Goal: Information Seeking & Learning: Learn about a topic

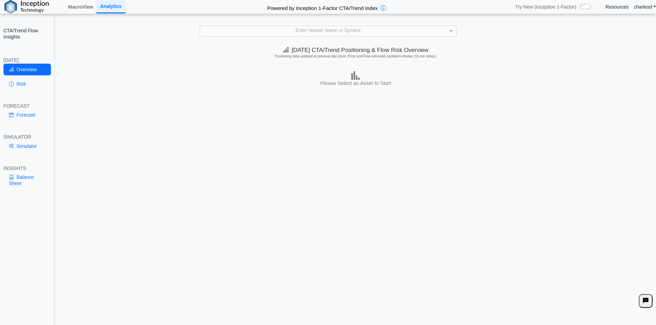
click at [319, 36] on div "**********" at bounding box center [328, 167] width 656 height 335
click at [319, 32] on div "Enter Market Name or Symbol" at bounding box center [328, 31] width 256 height 10
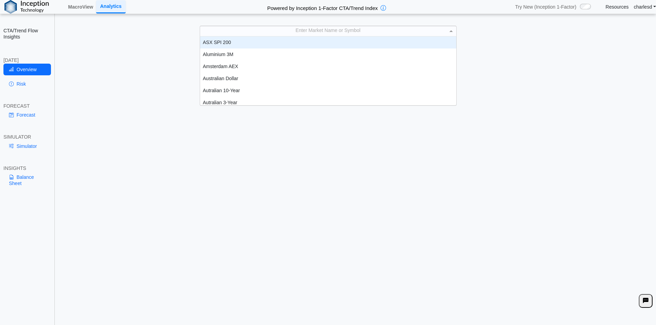
scroll to position [64, 251]
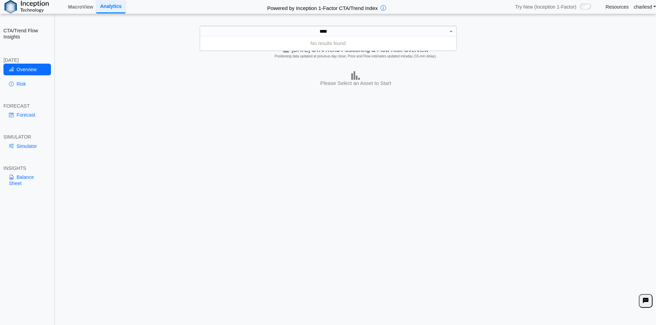
type input "***"
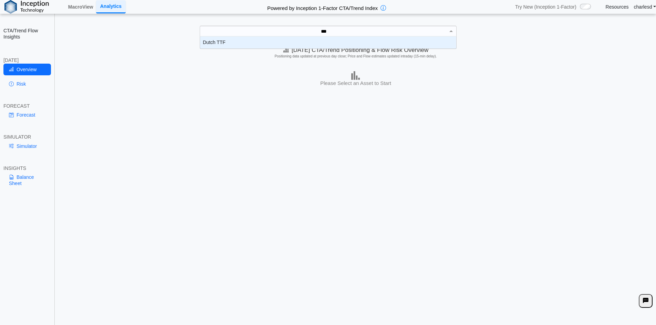
scroll to position [7, 251]
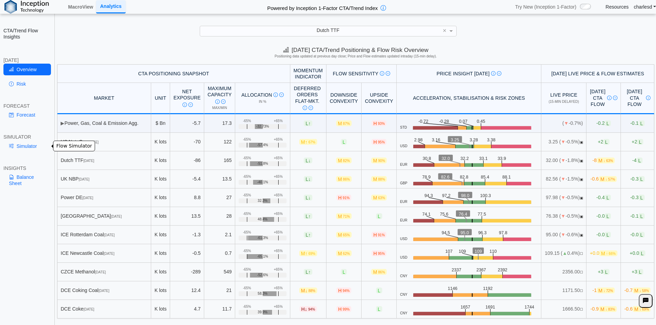
click at [25, 144] on link "Simulator" at bounding box center [27, 146] width 48 height 12
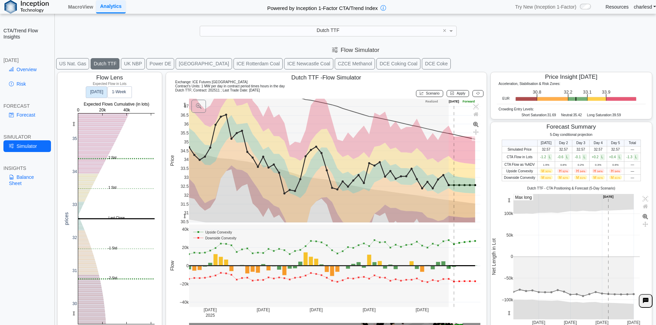
click at [132, 66] on button "UK NBP" at bounding box center [133, 63] width 24 height 11
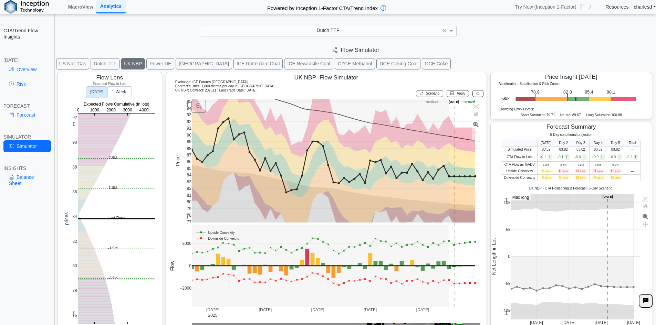
click at [179, 63] on button "EUA" at bounding box center [204, 63] width 56 height 11
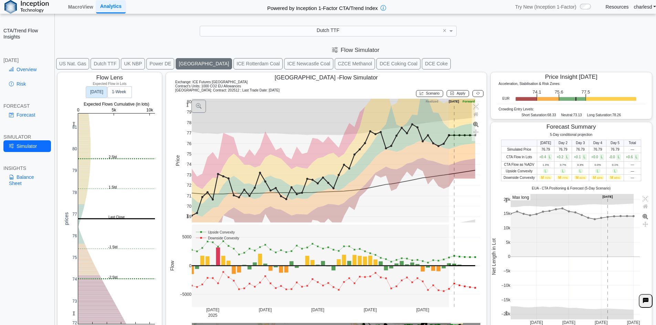
click at [104, 150] on rect at bounding box center [116, 219] width 77 height 211
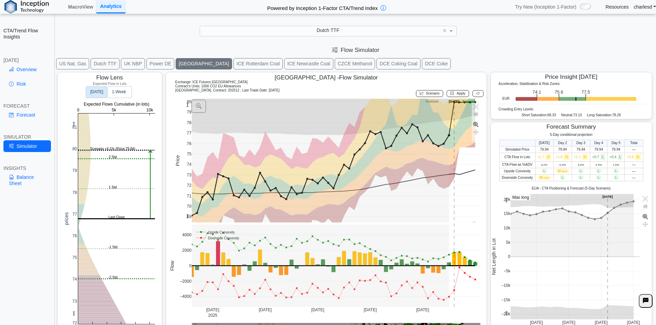
click at [472, 91] on button at bounding box center [477, 93] width 11 height 7
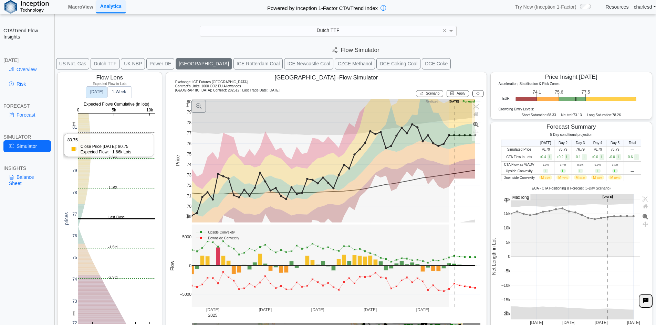
scroll to position [11, 0]
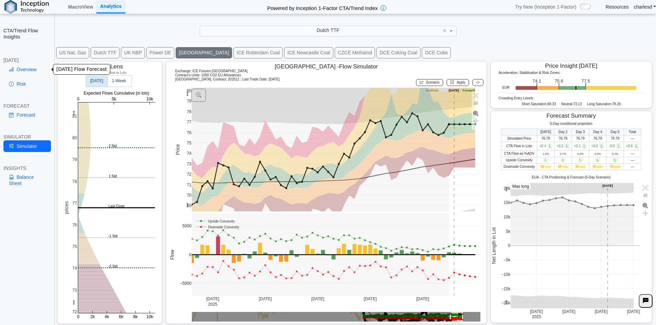
click at [29, 68] on link "Overview" at bounding box center [27, 70] width 48 height 12
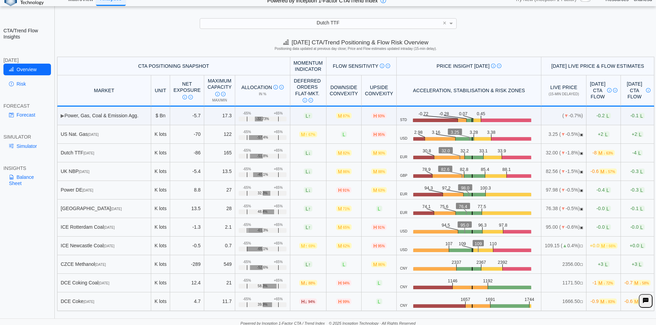
scroll to position [10, 0]
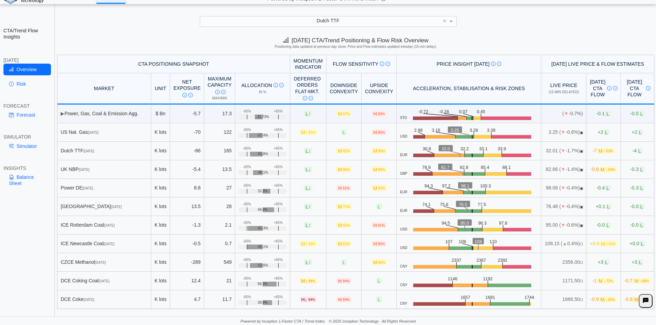
click at [129, 13] on div "**********" at bounding box center [328, 157] width 656 height 335
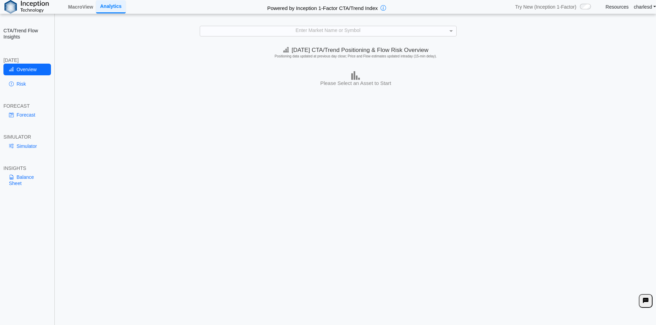
click at [290, 30] on div "Enter Market Name or Symbol" at bounding box center [328, 31] width 256 height 10
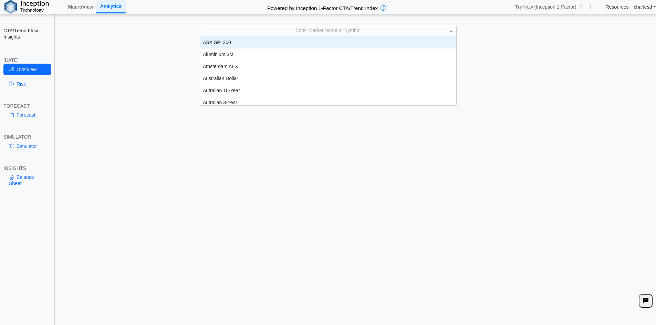
scroll to position [64, 251]
type input "**"
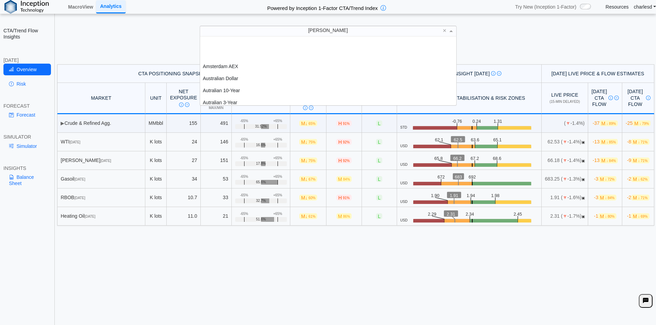
click at [261, 27] on div "[PERSON_NAME]" at bounding box center [328, 31] width 256 height 10
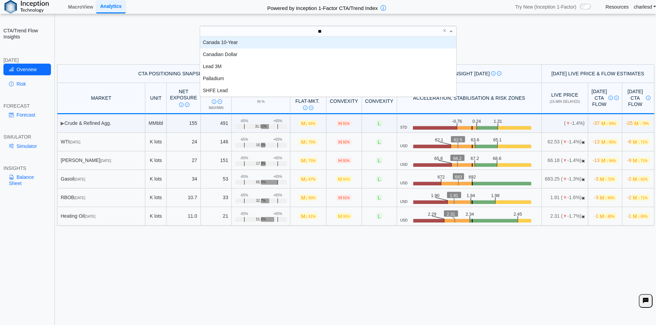
scroll to position [55, 251]
type input "*"
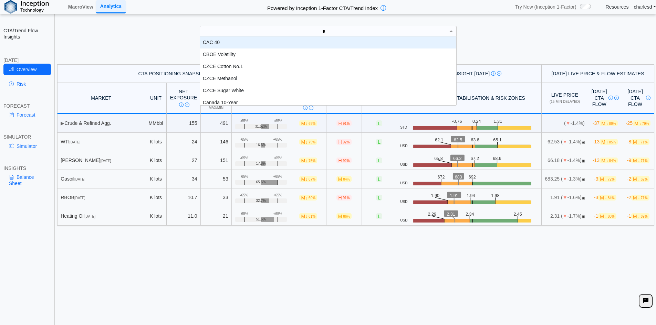
scroll to position [6, 6]
type input "***"
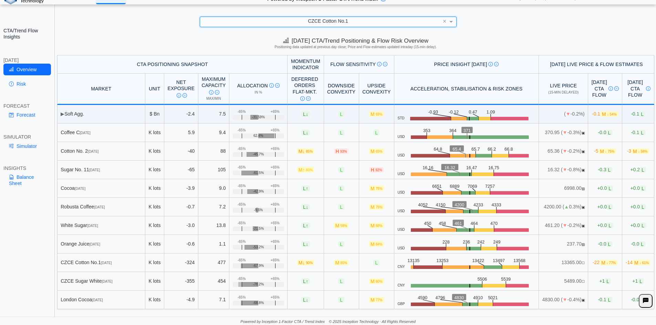
scroll to position [10, 0]
click at [22, 81] on link "Risk" at bounding box center [27, 84] width 48 height 12
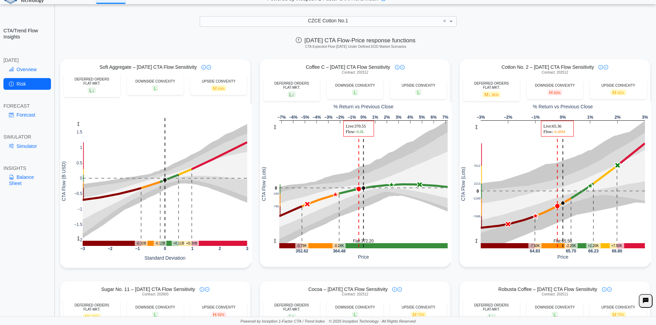
scroll to position [34, 0]
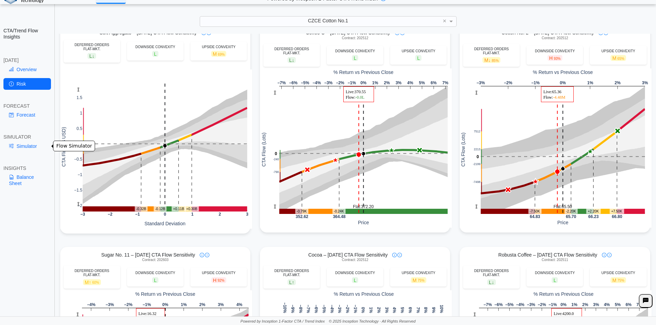
click at [20, 145] on link "Simulator" at bounding box center [27, 146] width 48 height 12
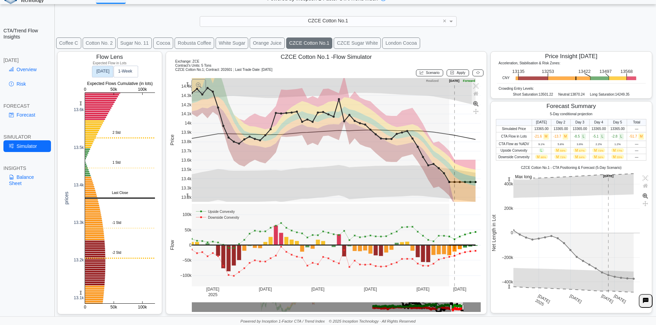
scroll to position [11, 0]
click at [134, 43] on button "Sugar No. 11" at bounding box center [134, 43] width 35 height 11
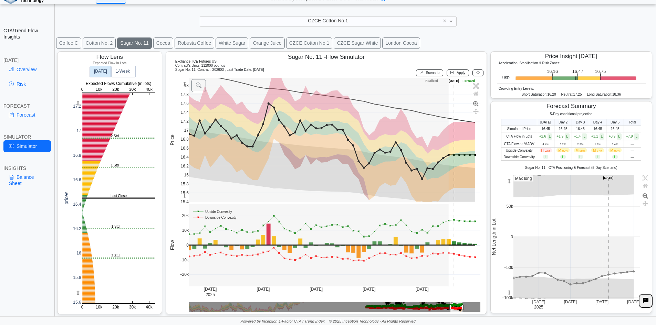
click at [85, 44] on button "Cotton No. 2" at bounding box center [99, 43] width 33 height 11
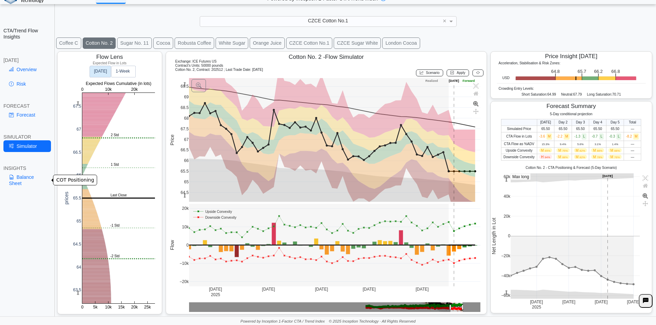
click at [22, 182] on link "Balance Sheet" at bounding box center [27, 180] width 48 height 18
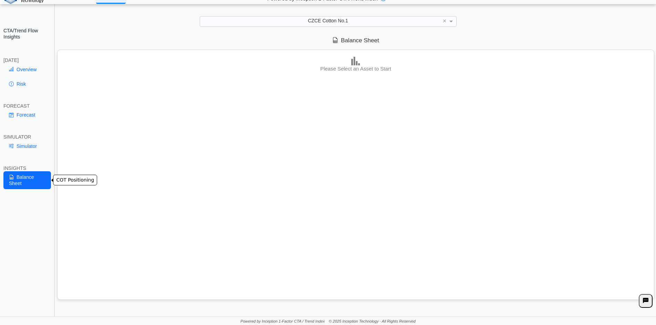
scroll to position [0, 0]
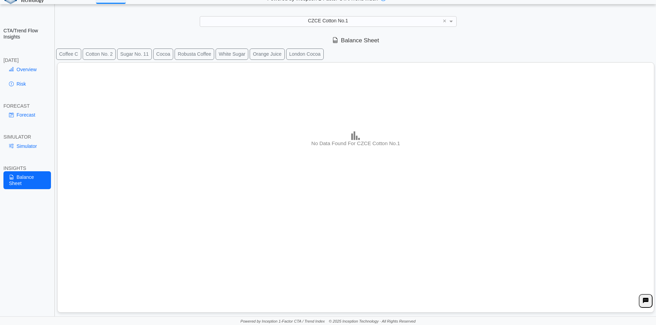
click at [102, 54] on button "Cotton No. 2" at bounding box center [99, 54] width 33 height 11
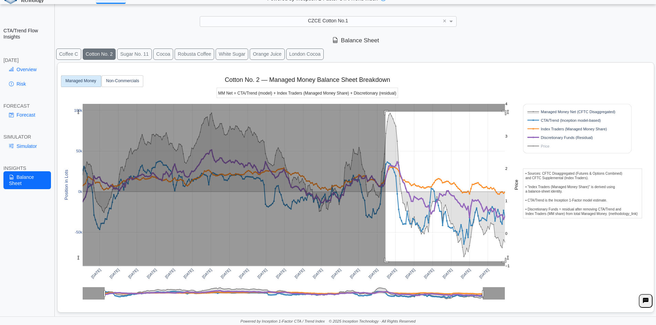
drag, startPoint x: 386, startPoint y: 112, endPoint x: 515, endPoint y: 262, distance: 197.7
click at [515, 262] on div "Apr 2020 Jul 2020 Oct 2020 Jan 2021 Apr 2021 Jul 2021 Oct 2021 Jan 2022 Apr 202…" at bounding box center [352, 186] width 585 height 247
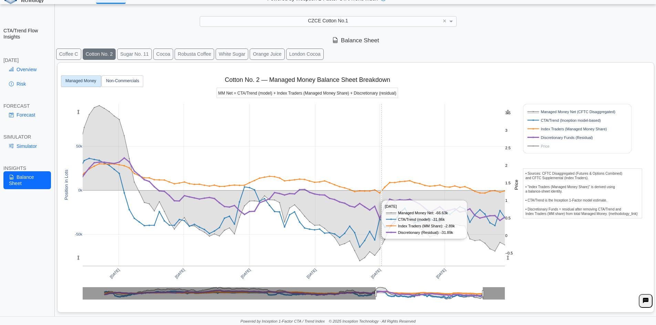
click at [381, 131] on rect at bounding box center [294, 185] width 422 height 162
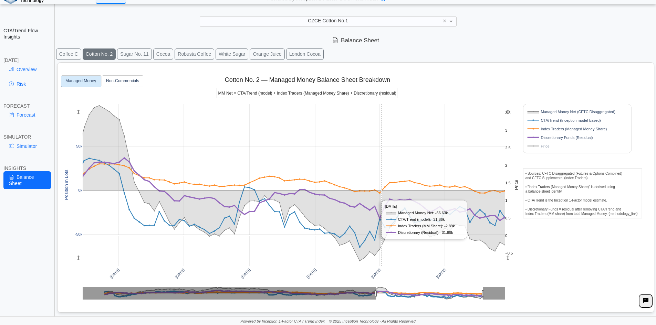
click at [381, 131] on rect at bounding box center [294, 185] width 422 height 162
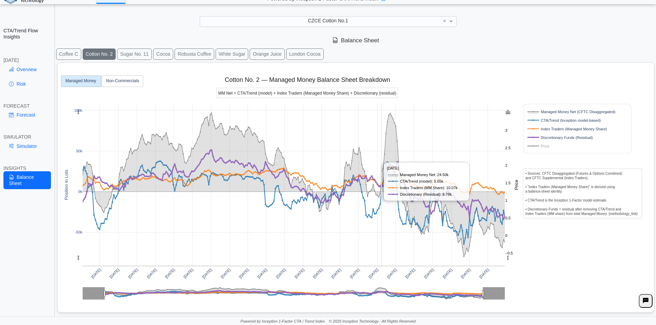
click at [381, 131] on rect at bounding box center [294, 185] width 422 height 162
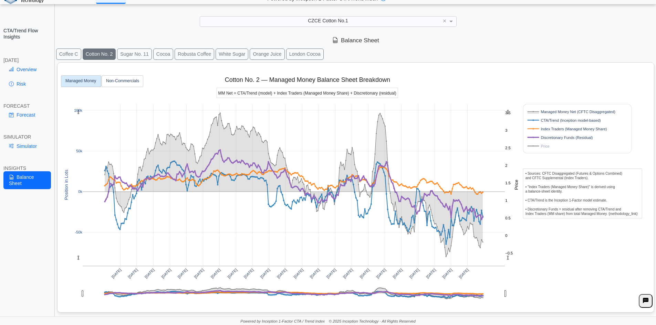
click at [624, 213] on div "Apr 2024 Jul 2024 Oct 2024 Jan 2025 Apr 2025 Jul 2025 Apr 2020 Jul 2020 Oct 202…" at bounding box center [352, 186] width 585 height 247
click at [71, 55] on button "Coffee C" at bounding box center [68, 54] width 25 height 11
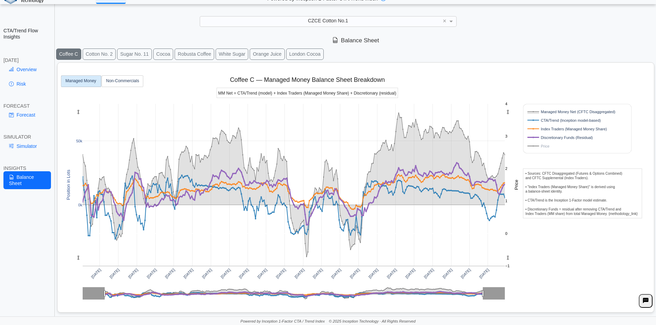
click at [93, 55] on button "Cotton No. 2" at bounding box center [99, 54] width 33 height 11
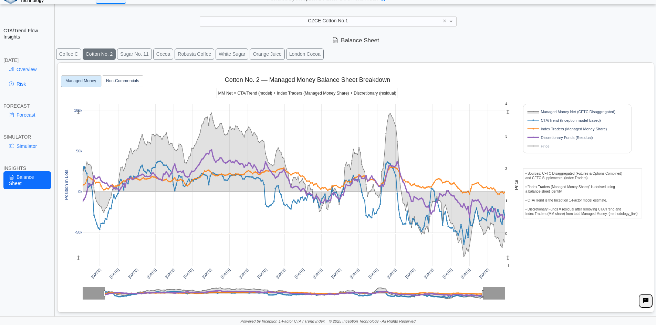
click at [248, 23] on div "CZCE Cotton No.1" at bounding box center [328, 22] width 256 height 10
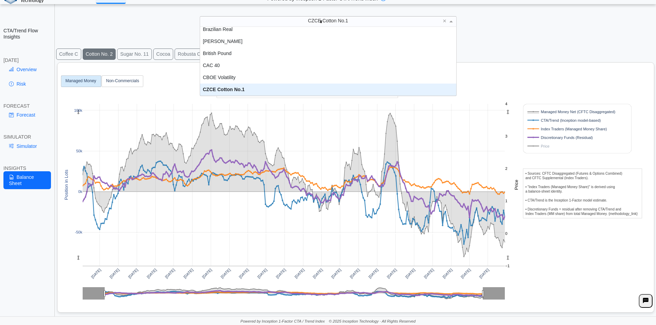
scroll to position [12, 0]
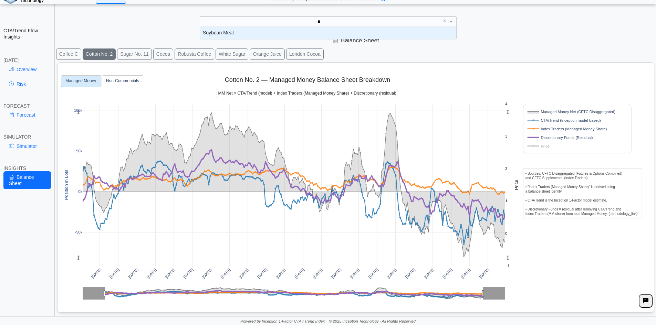
type input "**"
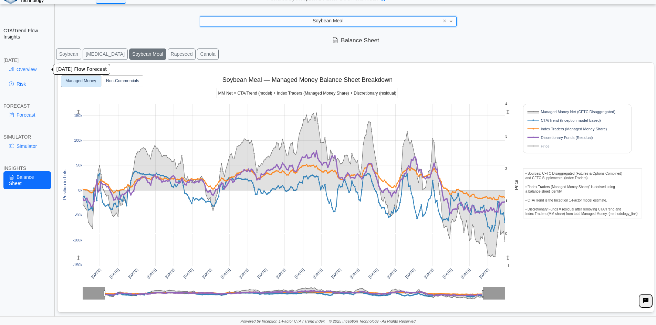
click at [28, 71] on link "Overview" at bounding box center [27, 70] width 48 height 12
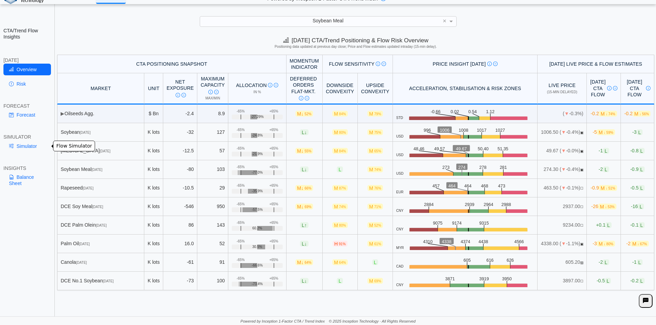
click at [32, 147] on link "Simulator" at bounding box center [27, 146] width 48 height 12
click at [28, 182] on link "Balance Sheet" at bounding box center [27, 180] width 48 height 18
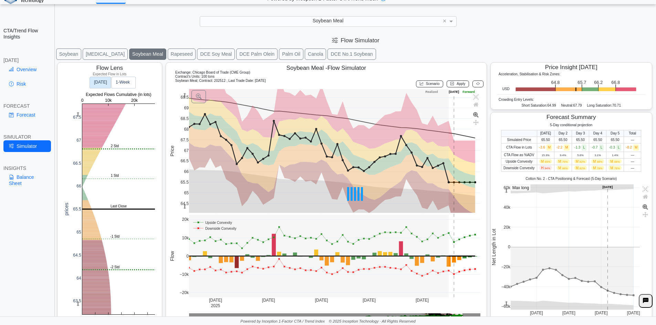
click at [28, 179] on link "Balance Sheet" at bounding box center [27, 180] width 48 height 18
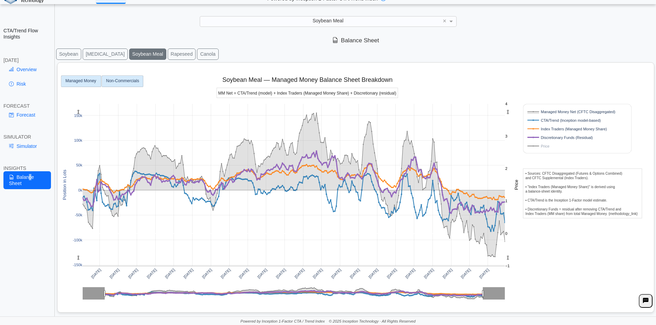
click at [118, 85] on rect at bounding box center [122, 81] width 41 height 11
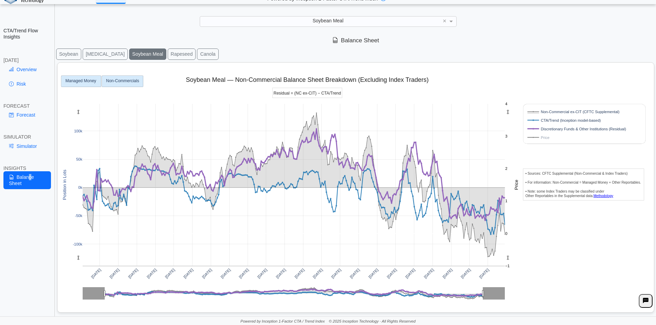
click at [73, 86] on rect at bounding box center [81, 81] width 40 height 11
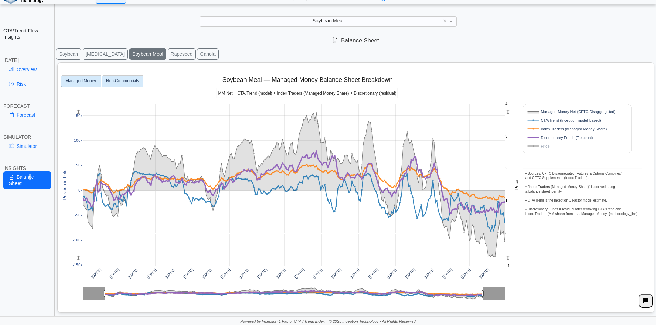
click at [116, 83] on text "Non-Commercials" at bounding box center [122, 80] width 33 height 5
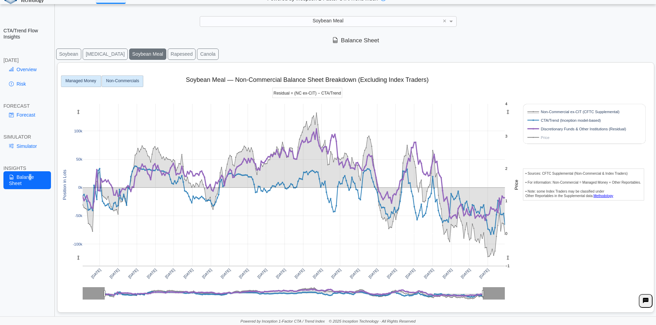
click at [68, 83] on text "Managed Money" at bounding box center [80, 80] width 31 height 5
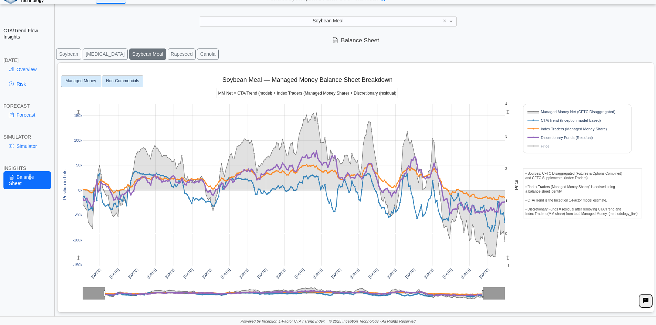
click at [116, 84] on rect at bounding box center [122, 81] width 41 height 11
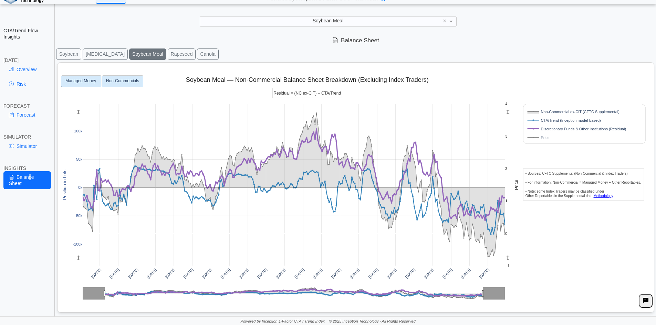
click at [83, 84] on rect at bounding box center [81, 81] width 40 height 11
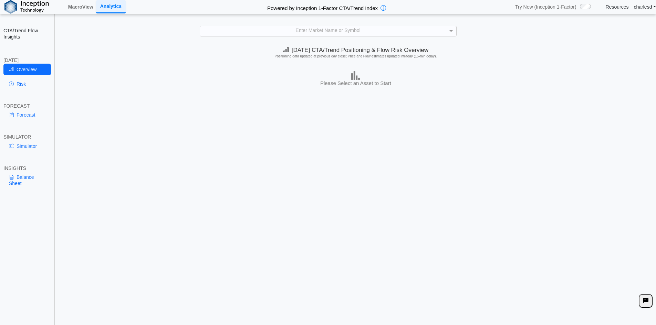
click at [81, 13] on div "MacroView" at bounding box center [80, 7] width 31 height 14
click at [78, 11] on link "MacroView" at bounding box center [80, 7] width 31 height 12
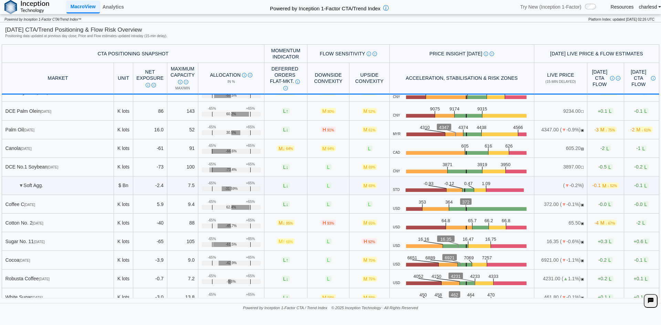
scroll to position [344, 0]
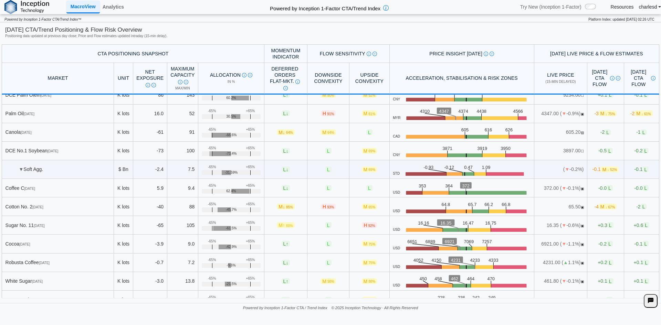
click at [325, 183] on td "L" at bounding box center [328, 188] width 42 height 19
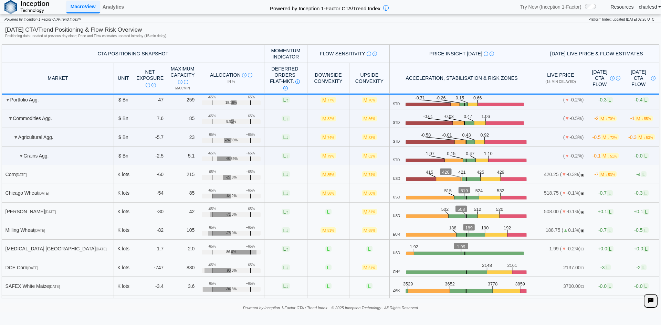
scroll to position [0, 0]
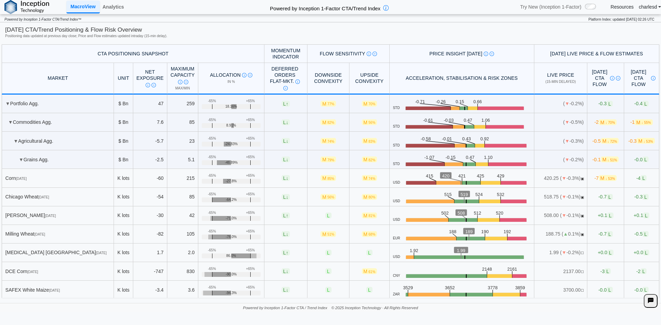
drag, startPoint x: 220, startPoint y: 181, endPoint x: 232, endPoint y: 180, distance: 12.1
click at [232, 180] on div "-27.8%" at bounding box center [231, 181] width 59 height 5
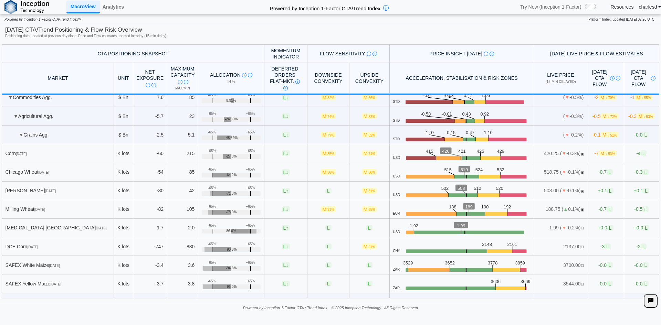
scroll to position [34, 0]
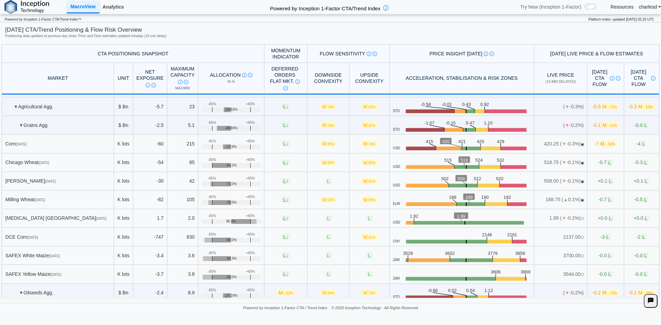
click at [114, 9] on link "Analytics" at bounding box center [113, 7] width 27 height 12
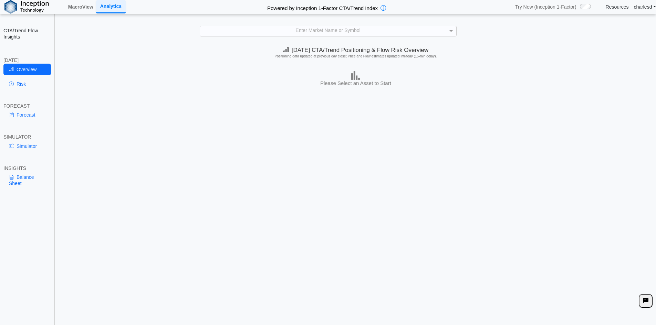
click at [282, 31] on div "Enter Market Name or Symbol" at bounding box center [328, 31] width 256 height 10
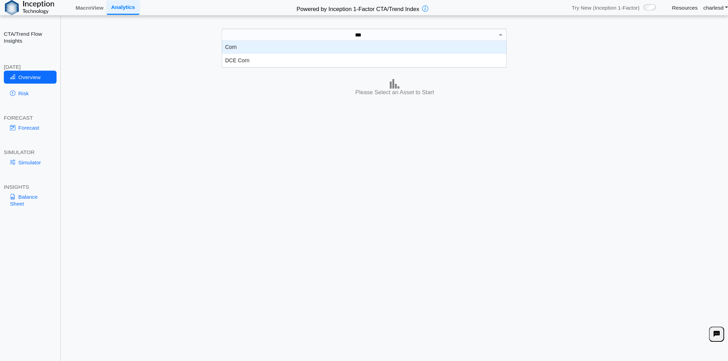
scroll to position [19, 251]
type input "****"
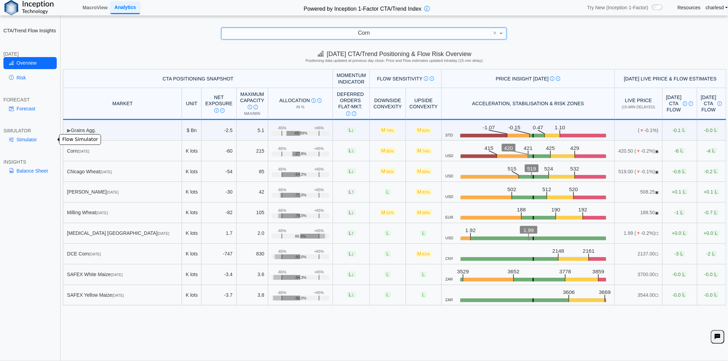
click at [27, 139] on link "Simulator" at bounding box center [29, 140] width 53 height 12
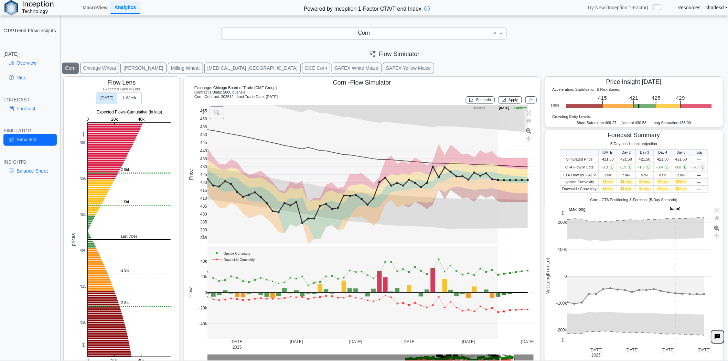
drag, startPoint x: 203, startPoint y: 112, endPoint x: 206, endPoint y: 150, distance: 37.9
click at [206, 150] on g at bounding box center [370, 174] width 341 height 153
click at [19, 56] on div "[DATE]" at bounding box center [29, 54] width 53 height 6
click at [32, 62] on link "Overview" at bounding box center [29, 63] width 53 height 12
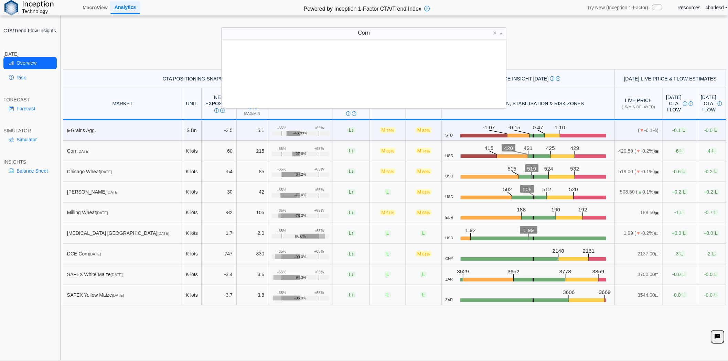
click at [314, 37] on div "Corn" at bounding box center [364, 34] width 285 height 12
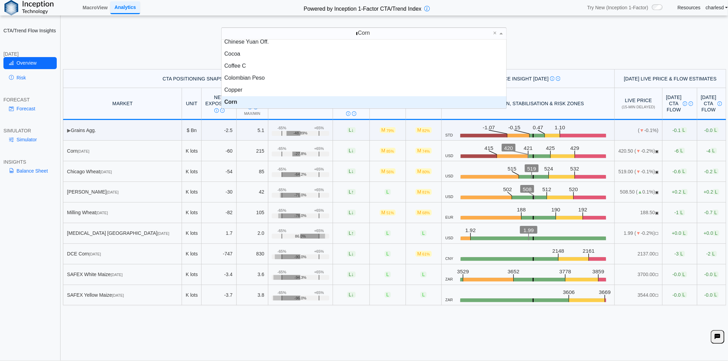
scroll to position [0, 0]
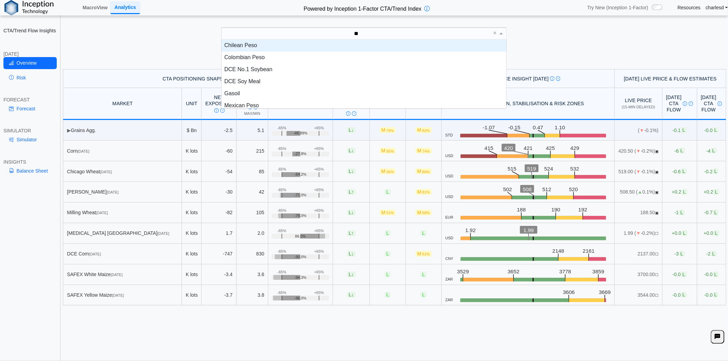
type input "***"
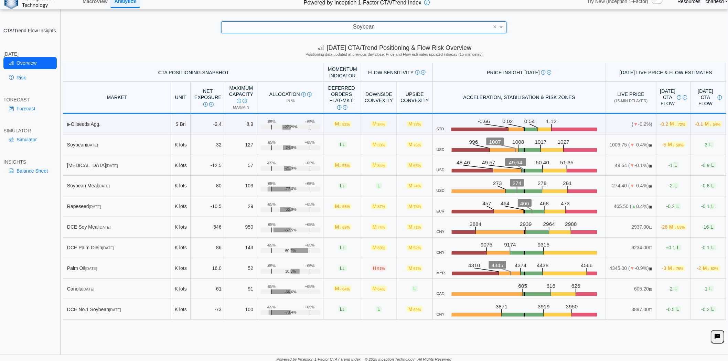
scroll to position [8, 0]
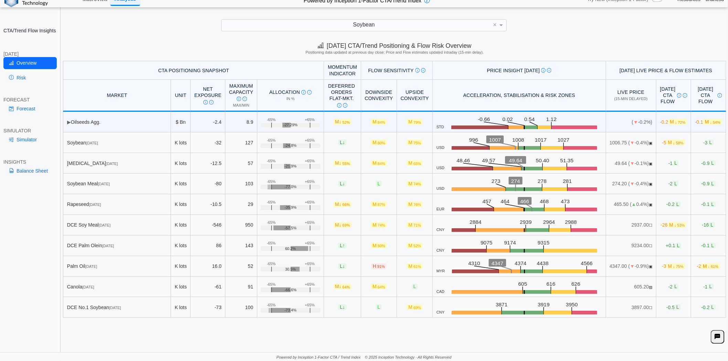
drag, startPoint x: 595, startPoint y: 140, endPoint x: 632, endPoint y: 144, distance: 37.7
click at [632, 144] on td "1006.75 ( ▼ -0.4%) ▣" at bounding box center [632, 143] width 50 height 21
click at [649, 144] on span "▣" at bounding box center [650, 143] width 3 height 4
drag, startPoint x: 601, startPoint y: 92, endPoint x: 633, endPoint y: 90, distance: 31.4
click at [633, 90] on th "Live Price (15-min delayed)" at bounding box center [632, 96] width 50 height 32
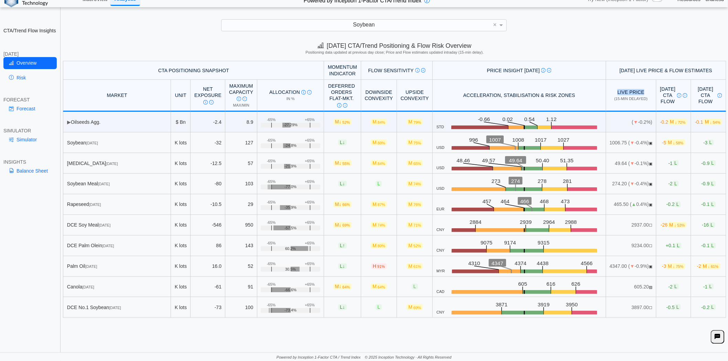
drag, startPoint x: 592, startPoint y: 142, endPoint x: 606, endPoint y: 142, distance: 13.8
click at [607, 142] on td "1006.75 ( ▼ -0.4%) ▣" at bounding box center [632, 143] width 50 height 21
drag, startPoint x: 609, startPoint y: 142, endPoint x: 591, endPoint y: 140, distance: 17.3
click at [607, 140] on td "1006.75 ( ▼ -0.4%) ▣" at bounding box center [632, 143] width 50 height 21
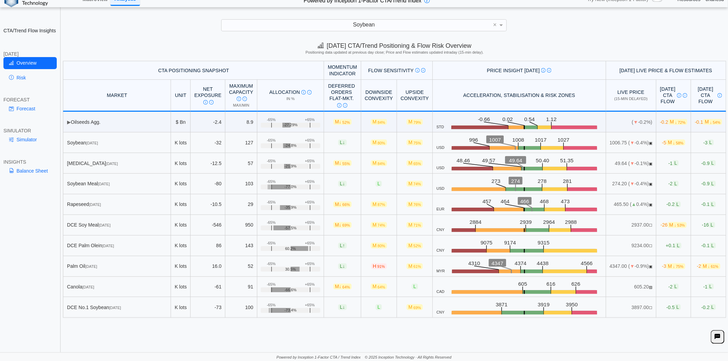
click at [607, 140] on td "1006.75 ( ▼ -0.4%) ▣" at bounding box center [632, 143] width 50 height 21
drag, startPoint x: 590, startPoint y: 142, endPoint x: 634, endPoint y: 140, distance: 43.4
click at [634, 140] on td "1006.75 ( ▼ -0.4%) ▣" at bounding box center [632, 143] width 50 height 21
click at [657, 146] on td "-5 M ↓ 58%" at bounding box center [674, 143] width 35 height 21
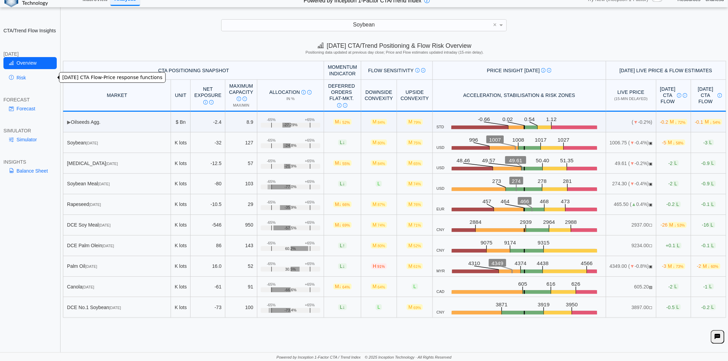
click at [33, 79] on link "Risk" at bounding box center [29, 78] width 53 height 12
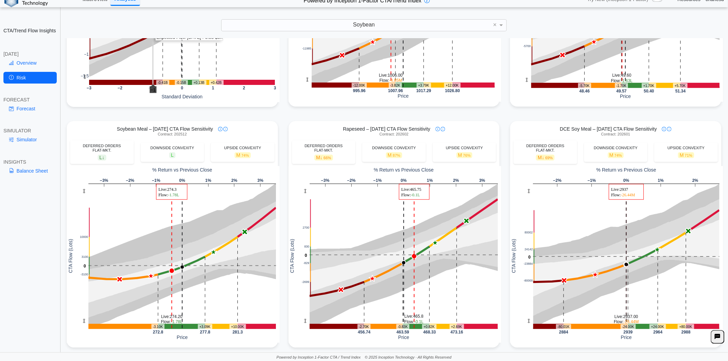
scroll to position [115, 0]
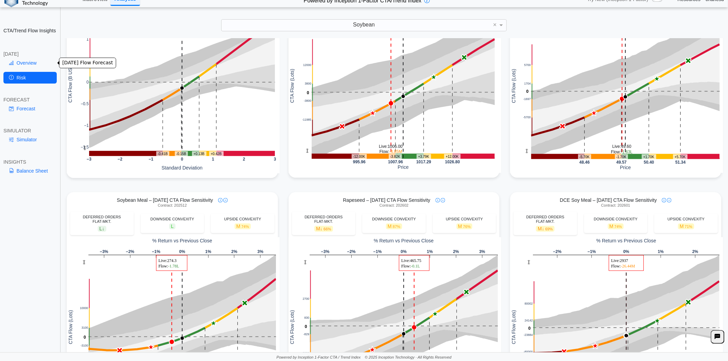
click at [36, 63] on link "Overview" at bounding box center [29, 63] width 53 height 12
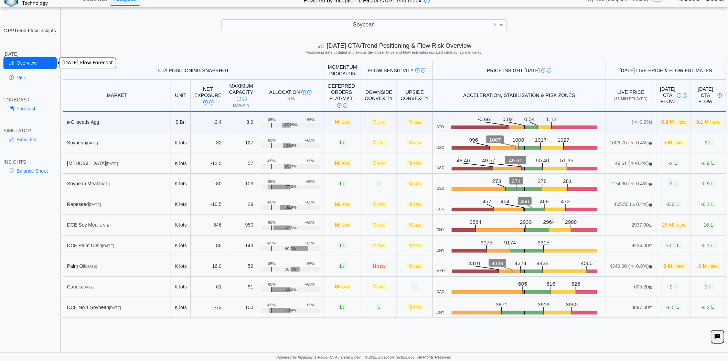
scroll to position [0, 0]
drag, startPoint x: 361, startPoint y: 268, endPoint x: 372, endPoint y: 269, distance: 11.8
click at [372, 269] on td "H 91%" at bounding box center [379, 266] width 36 height 21
click at [32, 105] on link "Forecast" at bounding box center [29, 109] width 53 height 12
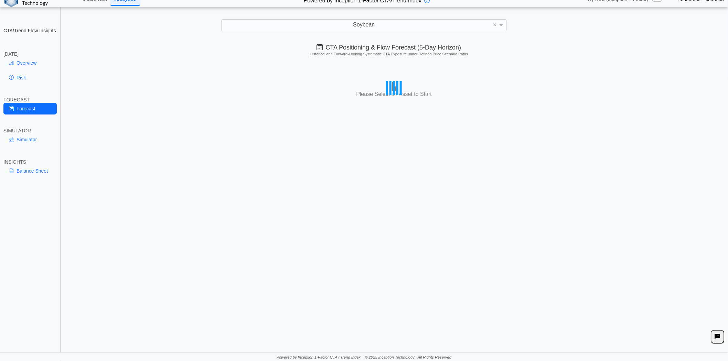
click at [26, 71] on div "Overview Risk" at bounding box center [29, 71] width 53 height 29
click at [22, 76] on link "Risk" at bounding box center [29, 78] width 53 height 12
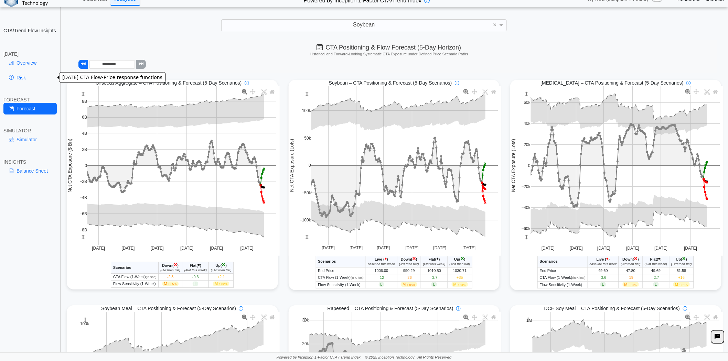
click at [22, 76] on link "Risk" at bounding box center [29, 78] width 53 height 12
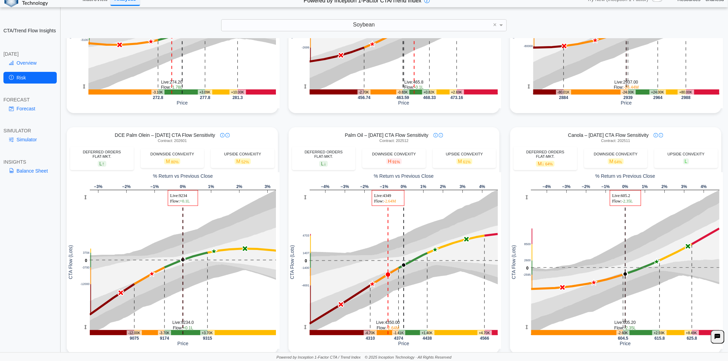
scroll to position [497, 0]
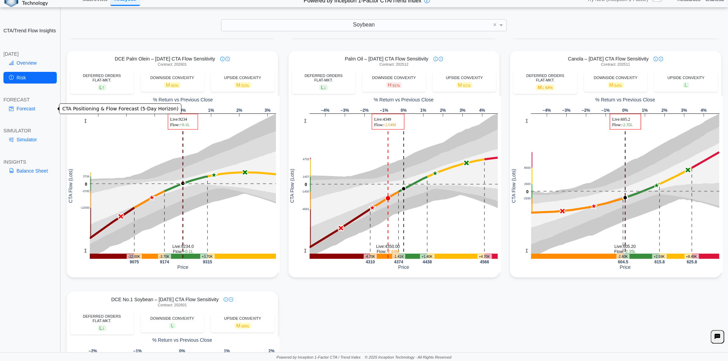
click at [30, 110] on link "Forecast" at bounding box center [29, 109] width 53 height 12
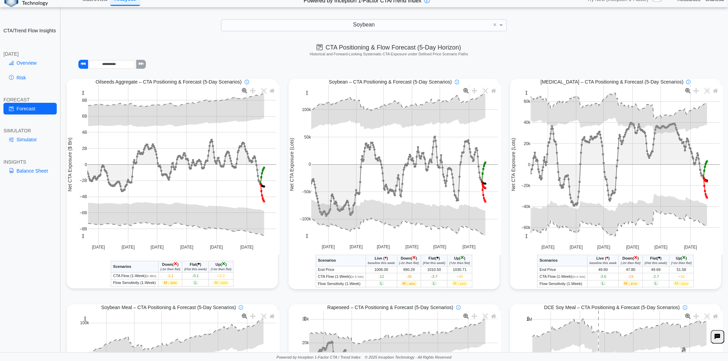
scroll to position [0, 0]
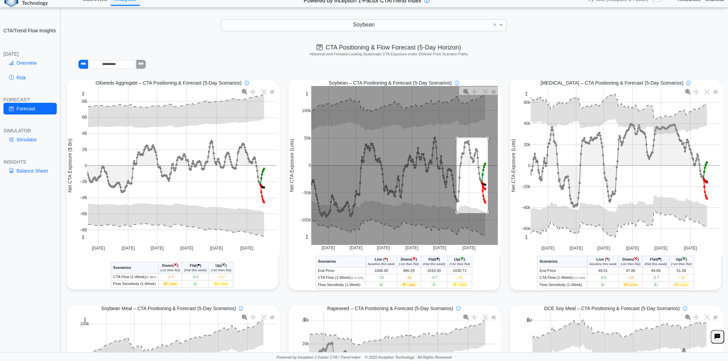
drag, startPoint x: 466, startPoint y: 162, endPoint x: 485, endPoint y: 214, distance: 55.2
click at [485, 214] on rect at bounding box center [405, 165] width 187 height 159
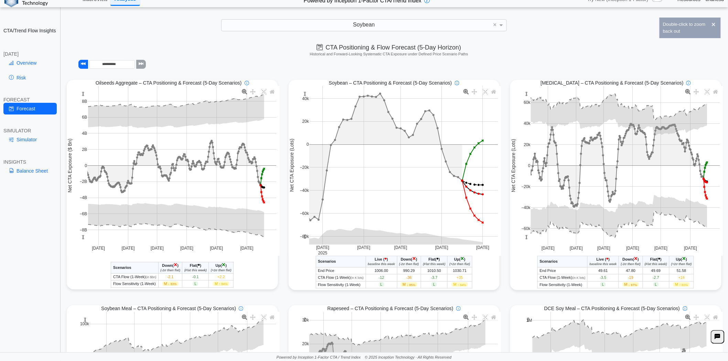
click at [455, 261] on span "Up" at bounding box center [456, 260] width 5 height 4
click at [408, 261] on th "Down ( × ) (-2σ then flat)" at bounding box center [409, 261] width 24 height 11
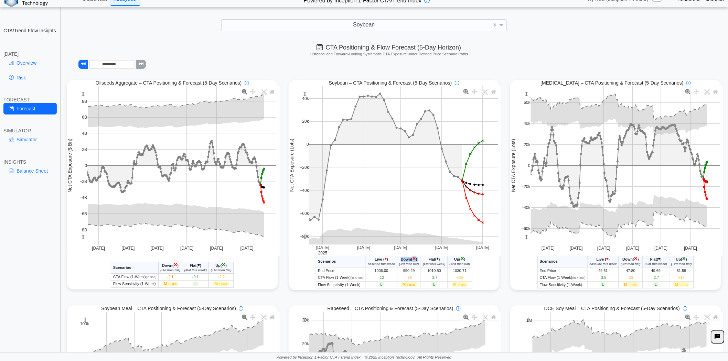
click at [408, 261] on th "Down ( × ) (-2σ then flat)" at bounding box center [409, 261] width 24 height 11
drag, startPoint x: 415, startPoint y: 264, endPoint x: 396, endPoint y: 265, distance: 18.6
click at [399, 265] on icon "(-2σ then flat)" at bounding box center [409, 264] width 20 height 3
click at [407, 279] on span "-36" at bounding box center [410, 278] width 6 height 4
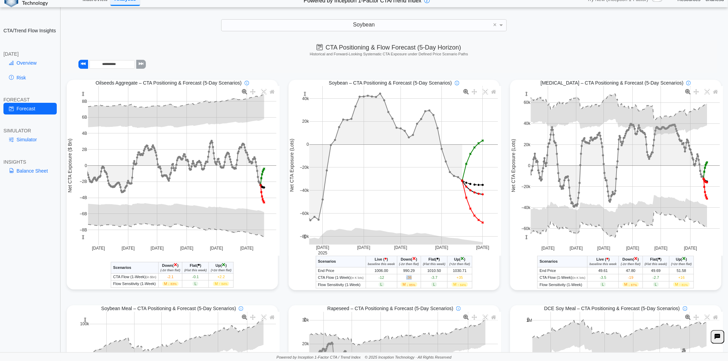
click at [407, 279] on span "-36" at bounding box center [410, 278] width 6 height 4
click at [457, 280] on span "+35" at bounding box center [460, 278] width 7 height 4
click at [462, 280] on td "+35" at bounding box center [460, 278] width 25 height 7
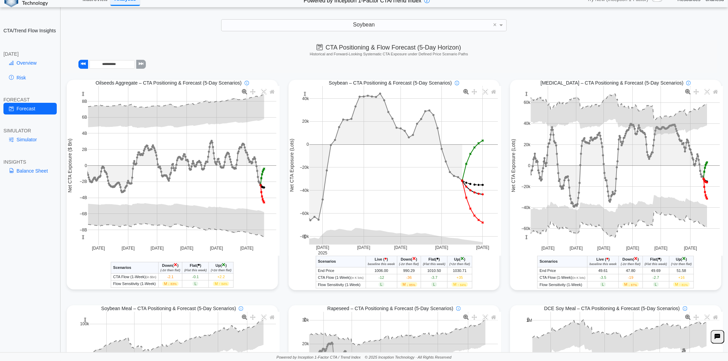
click at [459, 279] on span "+35" at bounding box center [460, 278] width 7 height 4
click at [457, 278] on span "+35" at bounding box center [460, 278] width 7 height 4
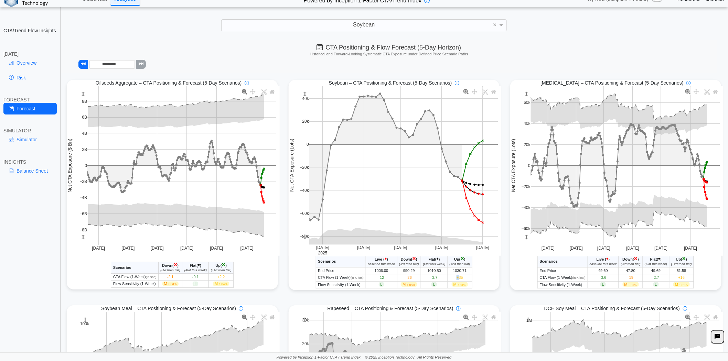
click at [457, 278] on span "+35" at bounding box center [460, 278] width 7 height 4
click at [459, 279] on span "+35" at bounding box center [460, 278] width 7 height 4
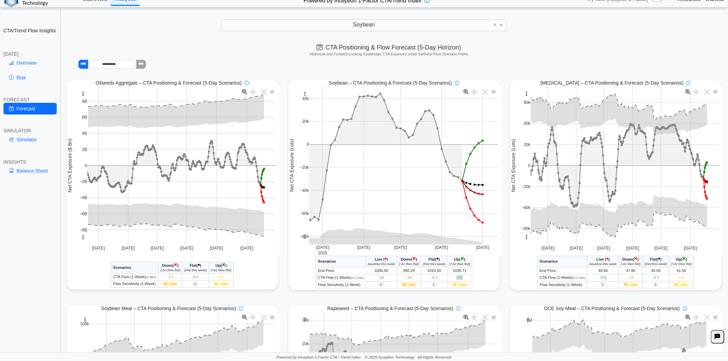
click at [459, 279] on span "+35" at bounding box center [460, 278] width 7 height 4
drag, startPoint x: 450, startPoint y: 287, endPoint x: 467, endPoint y: 286, distance: 16.5
click at [467, 286] on td "M ↑ 84%" at bounding box center [460, 285] width 25 height 7
click at [466, 286] on td "M ↑ 84%" at bounding box center [460, 285] width 25 height 7
drag, startPoint x: 466, startPoint y: 286, endPoint x: 449, endPoint y: 285, distance: 17.2
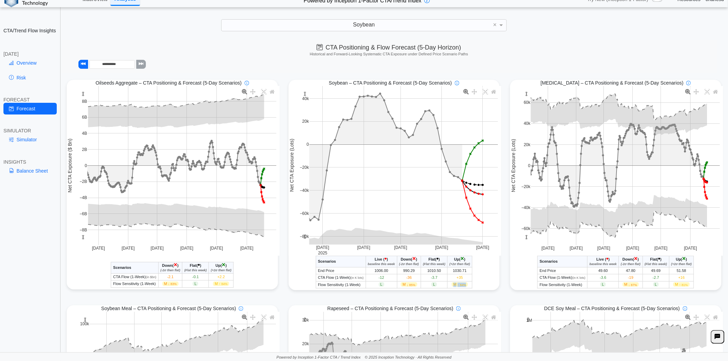
click at [449, 285] on td "M ↑ 84%" at bounding box center [460, 285] width 25 height 7
drag, startPoint x: 450, startPoint y: 285, endPoint x: 464, endPoint y: 286, distance: 14.2
click at [464, 286] on span "M ↑ 84%" at bounding box center [460, 285] width 16 height 4
click at [468, 286] on td "M ↑ 84%" at bounding box center [460, 285] width 25 height 7
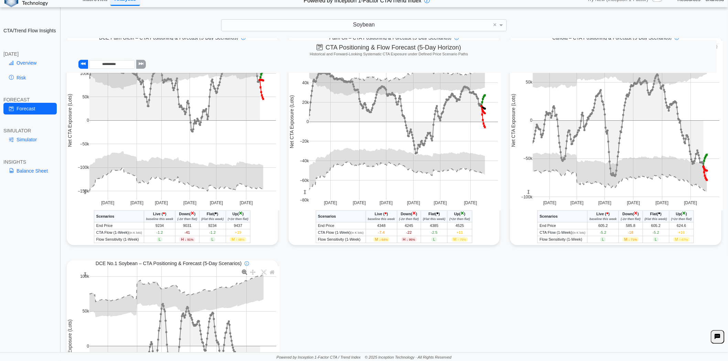
scroll to position [459, 0]
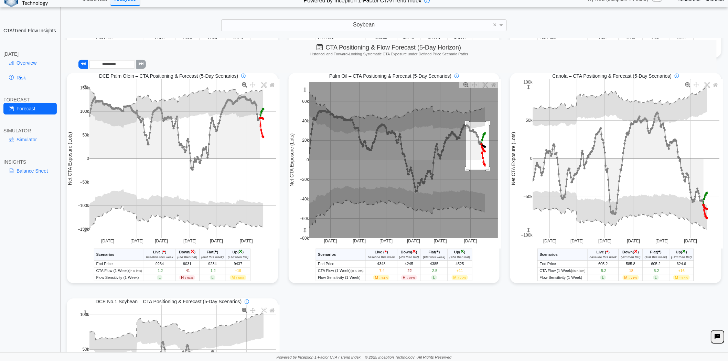
drag, startPoint x: 463, startPoint y: 123, endPoint x: 486, endPoint y: 171, distance: 53.4
click at [486, 171] on rect at bounding box center [403, 160] width 189 height 157
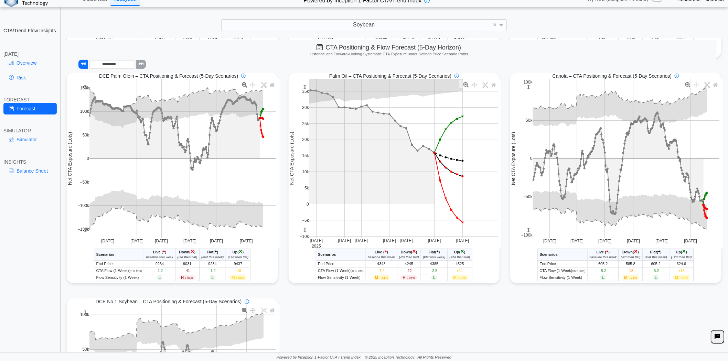
click at [407, 272] on span "-22" at bounding box center [410, 271] width 6 height 4
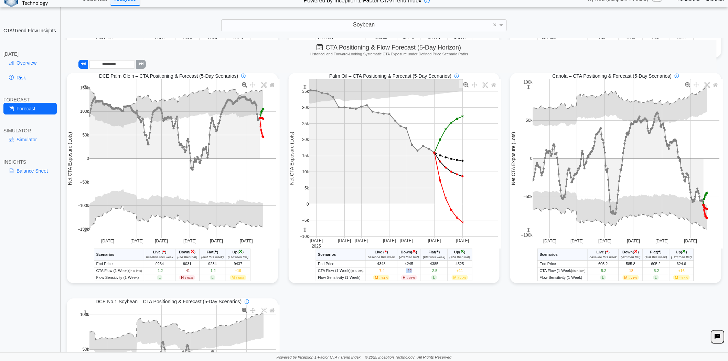
click at [407, 272] on span "-22" at bounding box center [410, 271] width 6 height 4
click at [459, 273] on span "+11" at bounding box center [460, 271] width 7 height 4
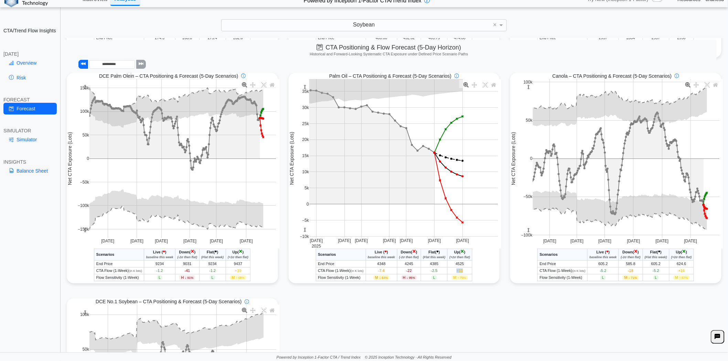
click at [459, 273] on span "+11" at bounding box center [460, 271] width 7 height 4
click at [407, 273] on span "-22" at bounding box center [410, 271] width 6 height 4
click at [401, 278] on span "H ↓ 95%" at bounding box center [409, 278] width 16 height 4
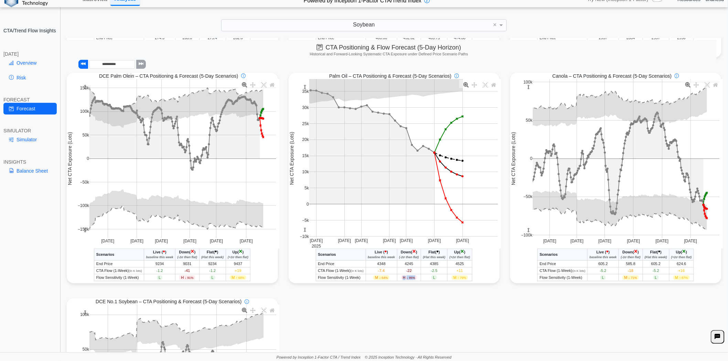
drag, startPoint x: 400, startPoint y: 278, endPoint x: 412, endPoint y: 279, distance: 12.4
click at [412, 279] on span "H ↓ 95%" at bounding box center [409, 278] width 16 height 4
drag, startPoint x: 400, startPoint y: 280, endPoint x: 412, endPoint y: 280, distance: 12.4
click at [412, 280] on span "H ↓ 95%" at bounding box center [409, 278] width 16 height 4
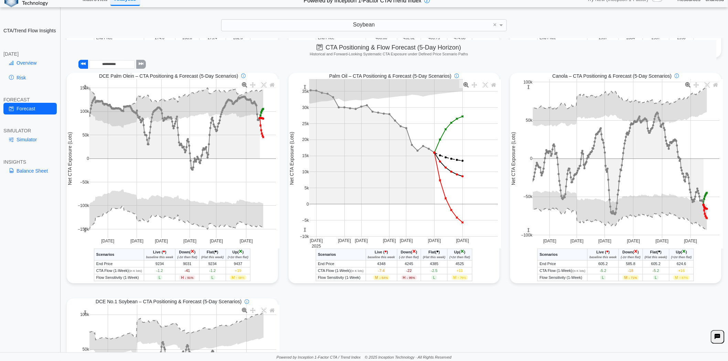
click at [407, 273] on span "-22" at bounding box center [410, 271] width 6 height 4
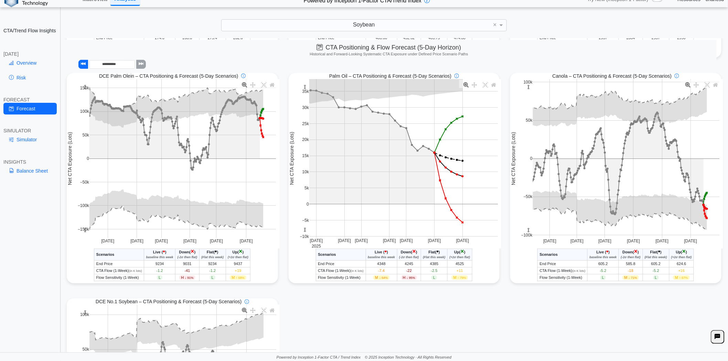
click at [403, 325] on div "Oilseeds Aggregate – CTA Positioning & Forecast (5-Day Scenarios) Nov 2024 Jan …" at bounding box center [395, 68] width 666 height 904
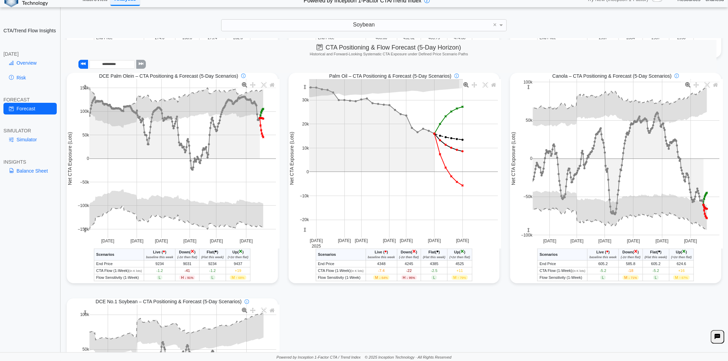
drag, startPoint x: 301, startPoint y: 233, endPoint x: 312, endPoint y: 166, distance: 68.4
click at [302, 188] on g at bounding box center [403, 158] width 203 height 173
click at [351, 181] on rect at bounding box center [403, 158] width 189 height 159
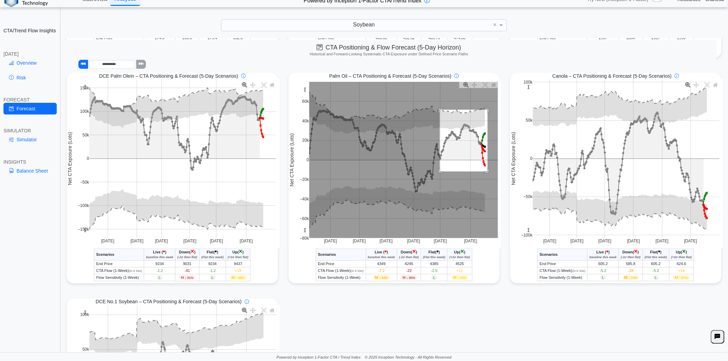
drag, startPoint x: 437, startPoint y: 111, endPoint x: 484, endPoint y: 173, distance: 78.3
click at [484, 173] on rect at bounding box center [403, 160] width 189 height 157
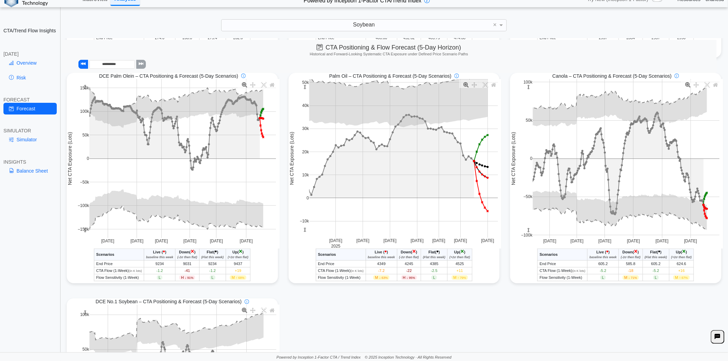
drag, startPoint x: 300, startPoint y: 233, endPoint x: 298, endPoint y: 221, distance: 12.3
click at [298, 221] on div "Jul 14 2025 Jul 28 Aug 11 Aug 25 Sep 8 Sep 22 Oct 6 −10k 0 10k 20k 30k 40k 50k …" at bounding box center [395, 164] width 213 height 170
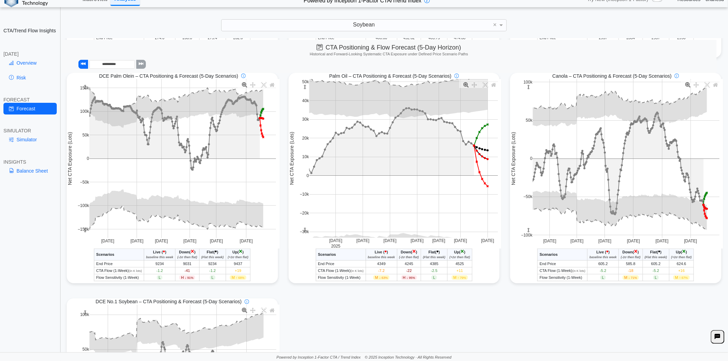
drag, startPoint x: 302, startPoint y: 232, endPoint x: 305, endPoint y: 202, distance: 30.5
click at [305, 202] on g at bounding box center [403, 158] width 203 height 173
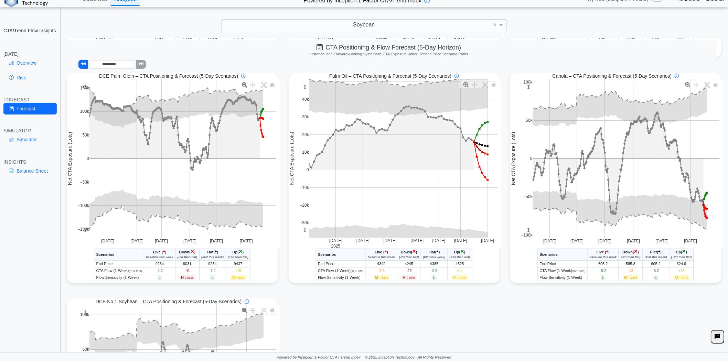
drag, startPoint x: 303, startPoint y: 229, endPoint x: 302, endPoint y: 218, distance: 10.7
click at [302, 218] on g at bounding box center [403, 158] width 203 height 173
click at [29, 143] on link "Simulator" at bounding box center [29, 140] width 53 height 12
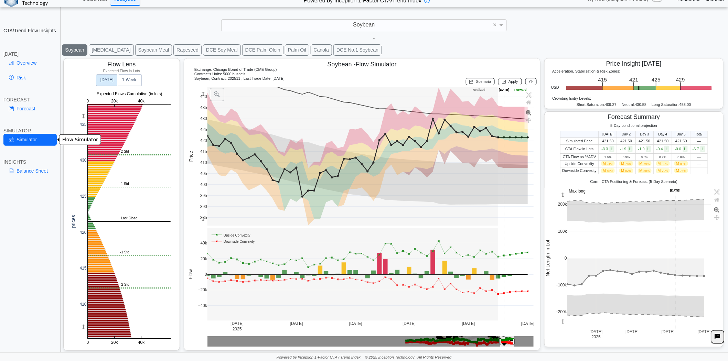
scroll to position [10, 0]
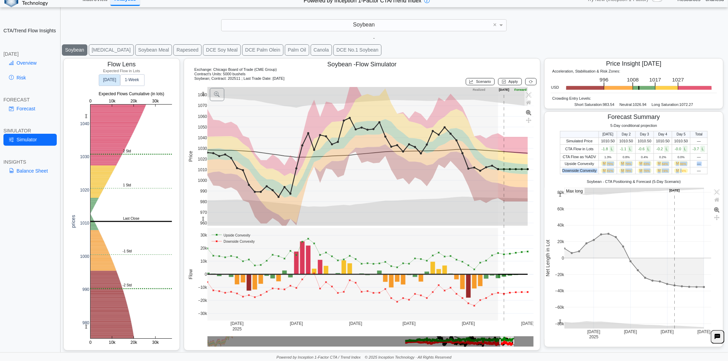
drag, startPoint x: 600, startPoint y: 164, endPoint x: 682, endPoint y: 169, distance: 82.5
click at [661, 169] on tbody "Simulated Price 1010.50 1010.50 1010.50 1010.50 1010.50 — CTA Flow in Lots -1.8…" at bounding box center [634, 156] width 148 height 37
click at [661, 169] on span "M 74%" at bounding box center [682, 171] width 14 height 4
drag, startPoint x: 600, startPoint y: 163, endPoint x: 682, endPoint y: 170, distance: 82.9
click at [661, 170] on tbody "Simulated Price 1010.50 1010.50 1010.50 1010.50 1010.50 — CTA Flow in Lots -1.8…" at bounding box center [634, 156] width 148 height 37
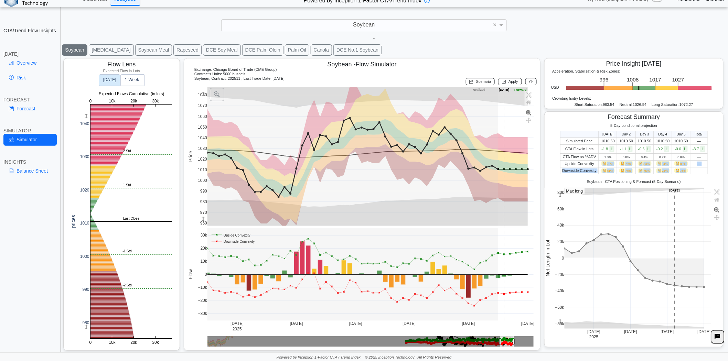
click at [661, 170] on span "74%" at bounding box center [684, 170] width 6 height 3
drag, startPoint x: 595, startPoint y: 164, endPoint x: 683, endPoint y: 170, distance: 88.7
click at [661, 170] on tbody "Simulated Price 1010.50 1010.50 1010.50 1010.50 1010.50 — CTA Flow in Lots -1.8…" at bounding box center [634, 156] width 148 height 37
click at [661, 170] on span "M 74%" at bounding box center [682, 171] width 14 height 4
click at [22, 78] on link "Risk" at bounding box center [29, 78] width 53 height 12
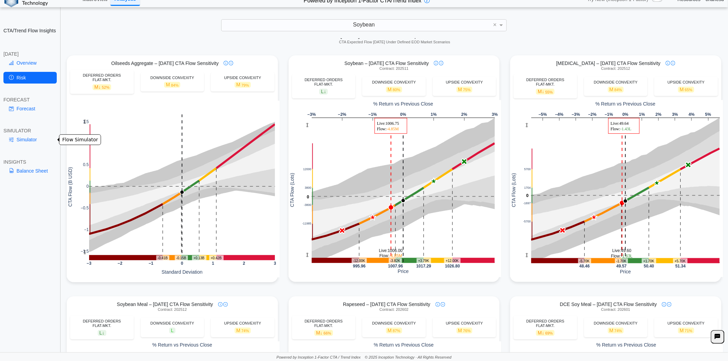
click at [24, 143] on link "Simulator" at bounding box center [29, 140] width 53 height 12
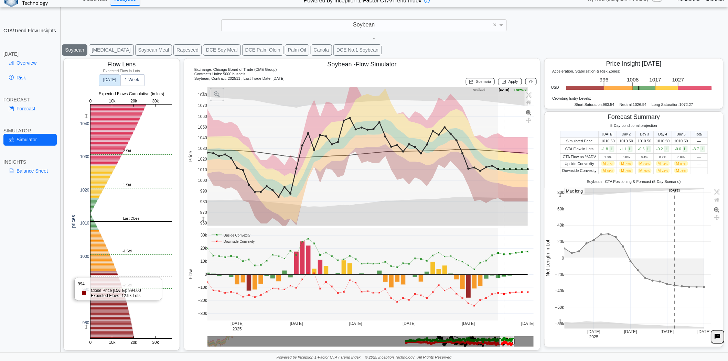
click at [108, 276] on rect at bounding box center [132, 222] width 82 height 234
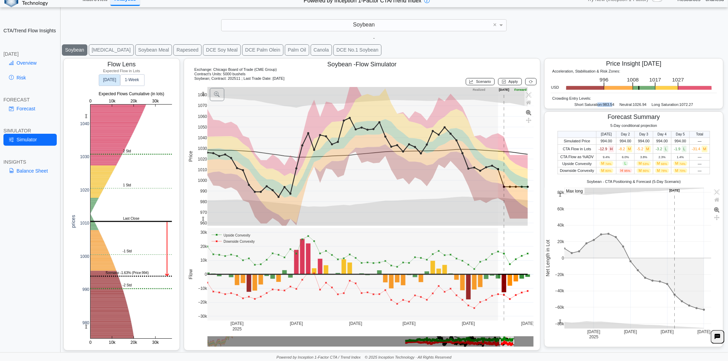
drag, startPoint x: 593, startPoint y: 105, endPoint x: 609, endPoint y: 105, distance: 15.8
click at [609, 105] on div "Short Saturation: 983.54" at bounding box center [595, 105] width 40 height 4
click at [609, 105] on span "983.54" at bounding box center [609, 105] width 12 height 4
drag, startPoint x: 598, startPoint y: 104, endPoint x: 611, endPoint y: 105, distance: 13.1
click at [611, 105] on div "Short Saturation: 983.54 Neutral: 1026.94 Long Saturation: 1072.27" at bounding box center [634, 106] width 167 height 6
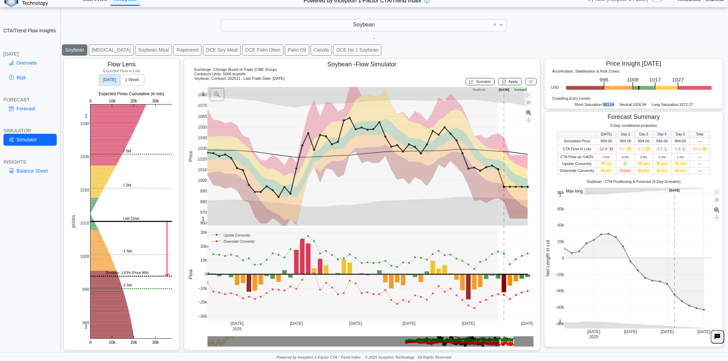
click at [603, 104] on span "983.54" at bounding box center [609, 105] width 12 height 4
drag, startPoint x: 600, startPoint y: 104, endPoint x: 604, endPoint y: 104, distance: 3.8
click at [604, 104] on span "983.54" at bounding box center [609, 105] width 12 height 4
click at [603, 104] on span "983.54" at bounding box center [609, 105] width 12 height 4
drag, startPoint x: 599, startPoint y: 104, endPoint x: 610, endPoint y: 104, distance: 11.0
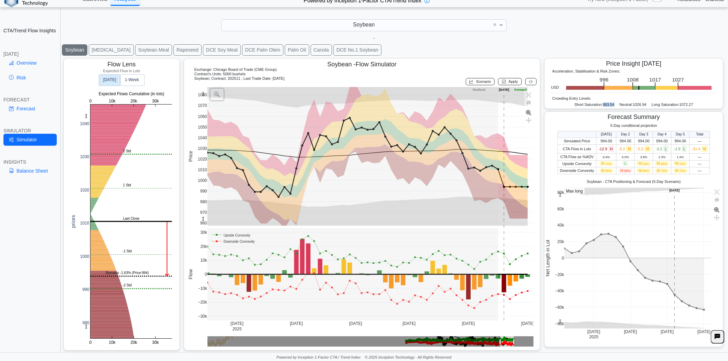
click at [610, 104] on span "983.54" at bounding box center [609, 105] width 12 height 4
click at [529, 81] on icon at bounding box center [531, 82] width 4 height 4
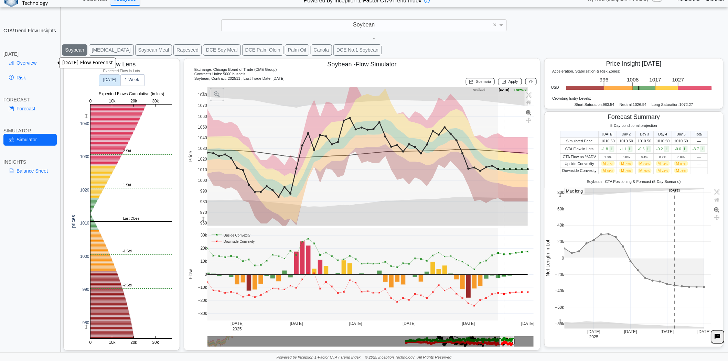
click at [15, 64] on link "Overview" at bounding box center [29, 63] width 53 height 12
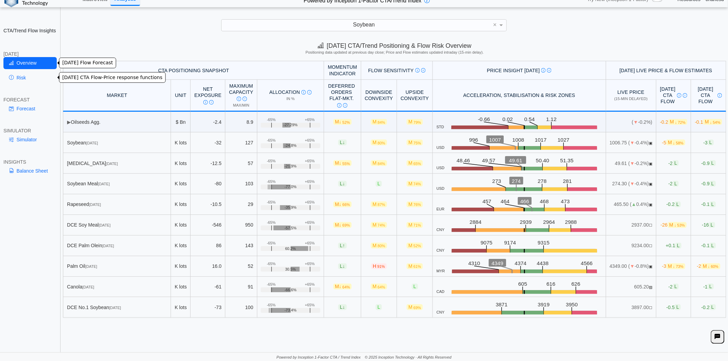
scroll to position [0, 0]
click at [95, 11] on div "**********" at bounding box center [364, 177] width 728 height 370
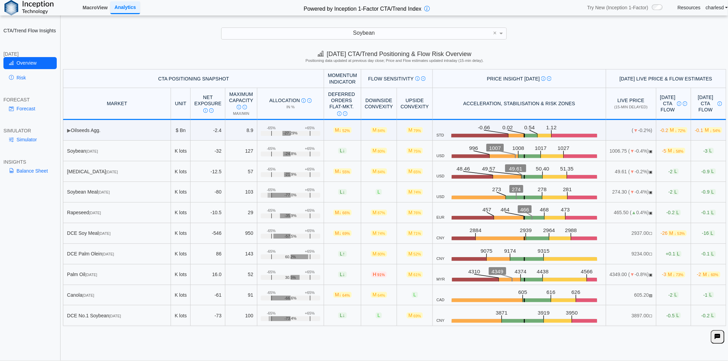
click at [100, 7] on link "MacroView" at bounding box center [95, 8] width 31 height 12
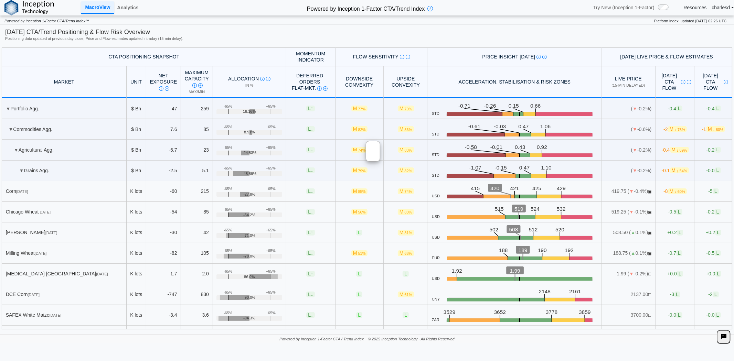
scroll to position [34, 0]
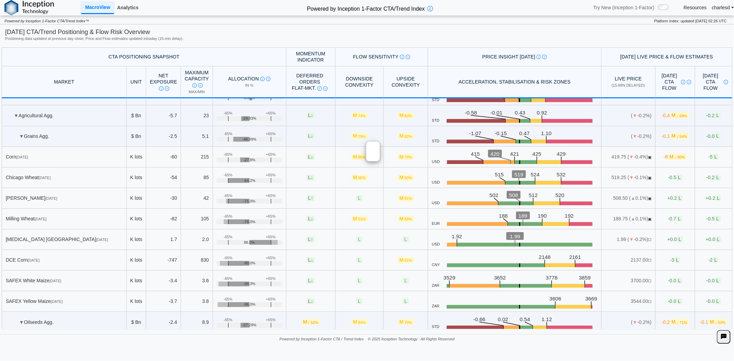
click at [126, 11] on link "Analytics" at bounding box center [127, 8] width 27 height 12
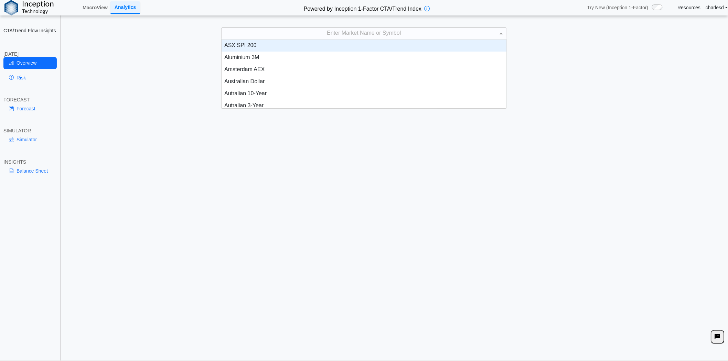
click at [386, 33] on div "Enter Market Name or Symbol" at bounding box center [364, 34] width 285 height 12
type input "***"
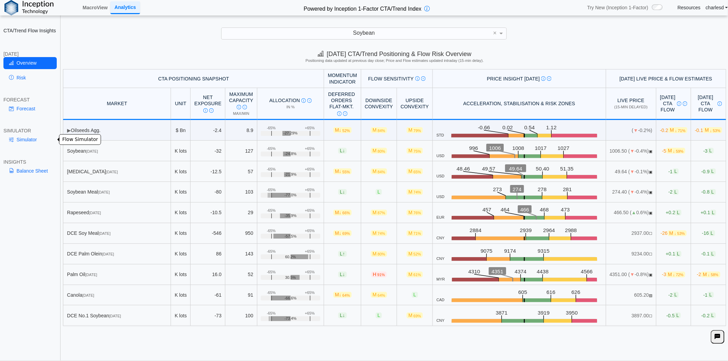
click at [36, 141] on link "Simulator" at bounding box center [29, 140] width 53 height 12
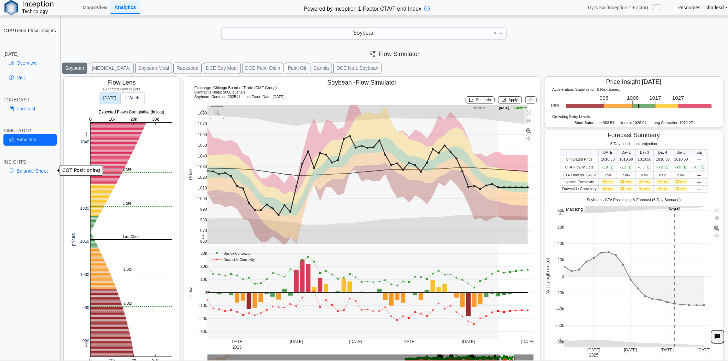
click at [29, 170] on link "Balance Sheet" at bounding box center [29, 171] width 53 height 12
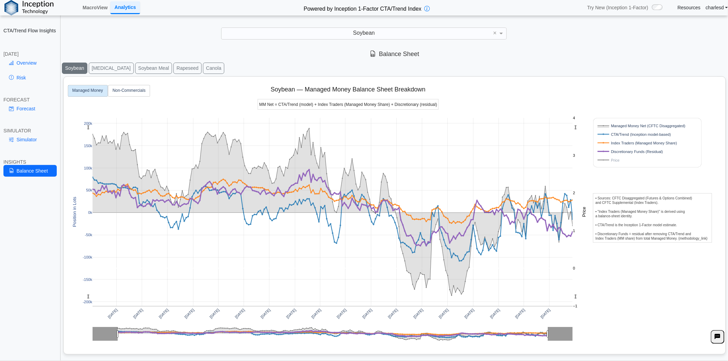
click at [102, 68] on button "Soybean Oil" at bounding box center [111, 68] width 45 height 11
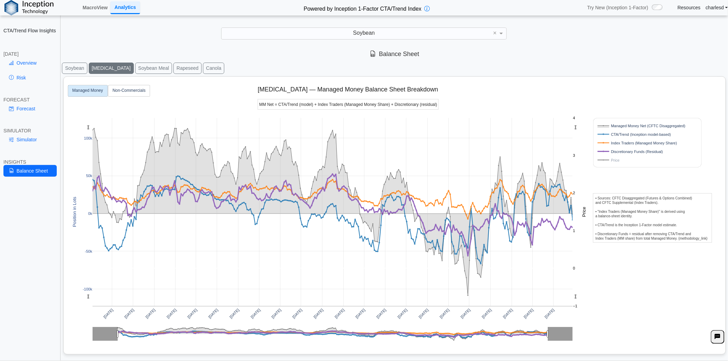
click at [146, 68] on button "Soybean Meal" at bounding box center [153, 68] width 37 height 11
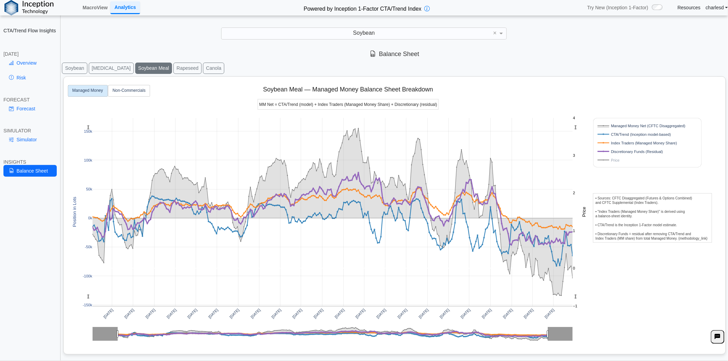
click at [82, 70] on button "Soybean" at bounding box center [74, 68] width 25 height 11
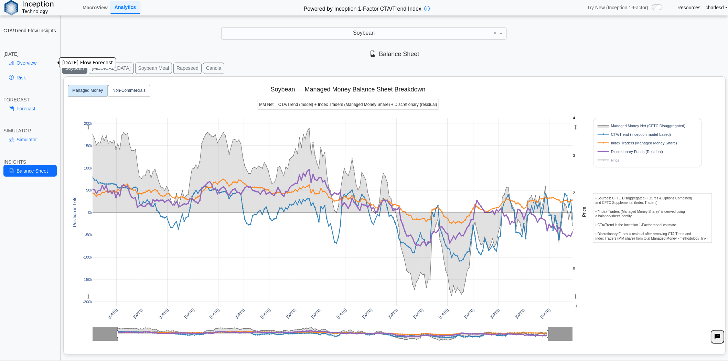
click at [36, 63] on link "Overview" at bounding box center [29, 63] width 53 height 12
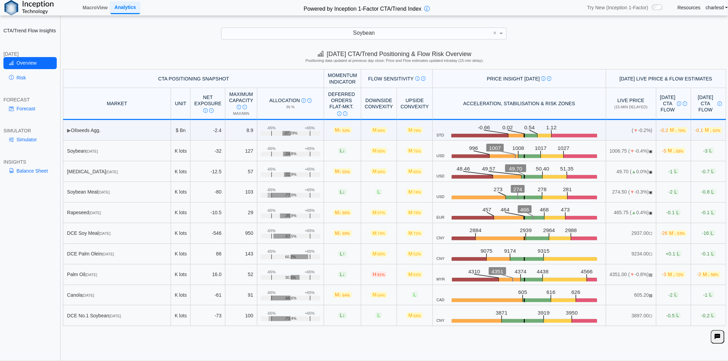
click at [399, 30] on div "Soybean" at bounding box center [364, 34] width 285 height 12
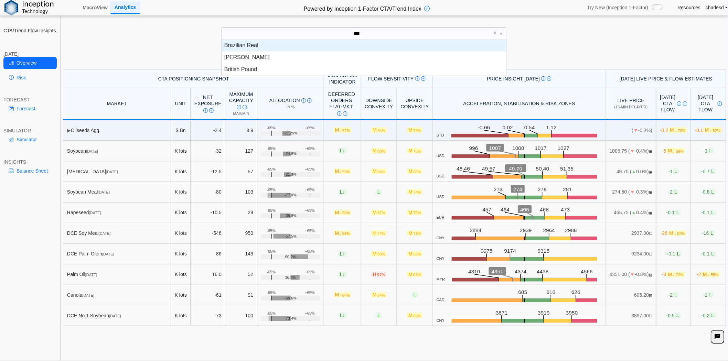
type input "****"
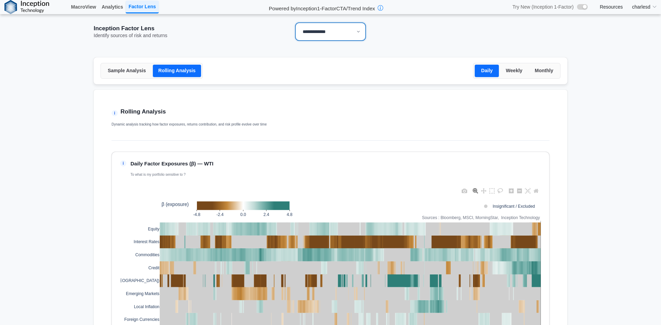
select select "**"
